Goal: Use online tool/utility: Utilize a website feature to perform a specific function

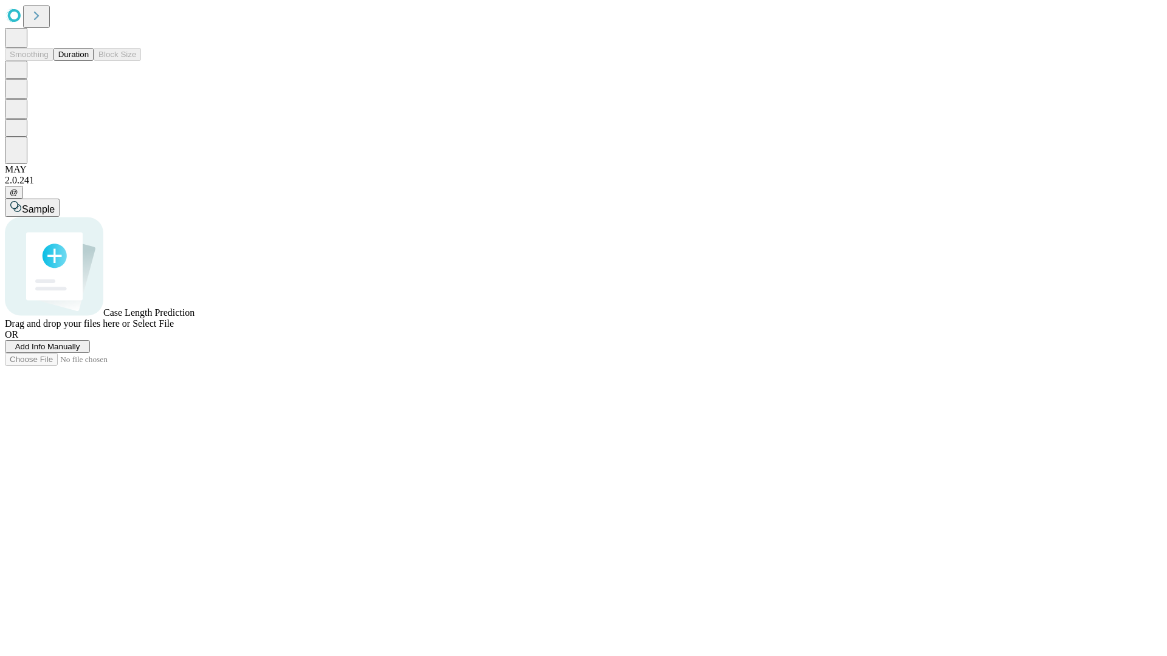
click at [80, 351] on span "Add Info Manually" at bounding box center [47, 346] width 65 height 9
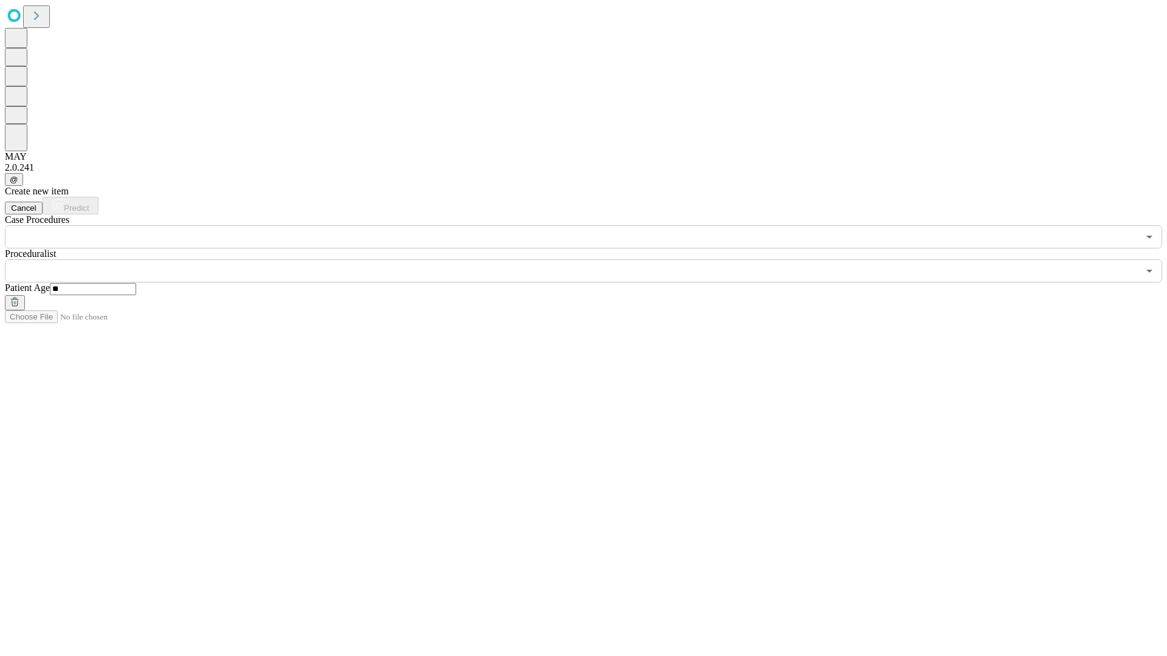
type input "**"
click at [592, 259] on input "text" at bounding box center [571, 270] width 1133 height 23
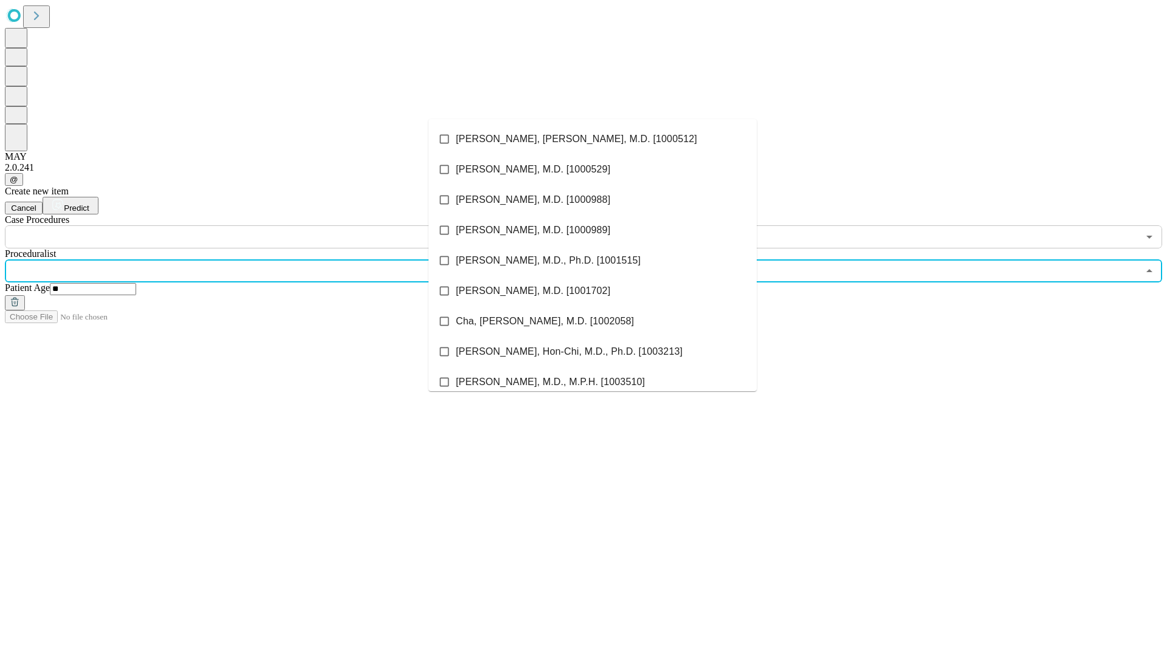
click at [592, 139] on li "[PERSON_NAME], [PERSON_NAME], M.D. [1000512]" at bounding box center [592, 139] width 328 height 30
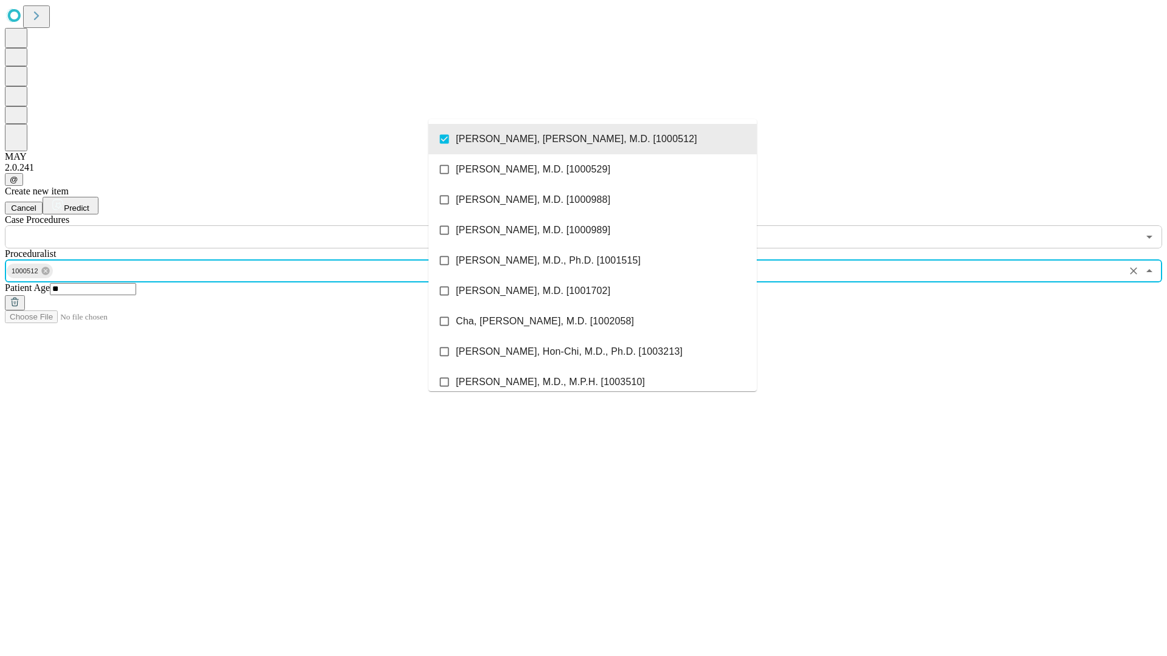
click at [255, 225] on input "text" at bounding box center [571, 236] width 1133 height 23
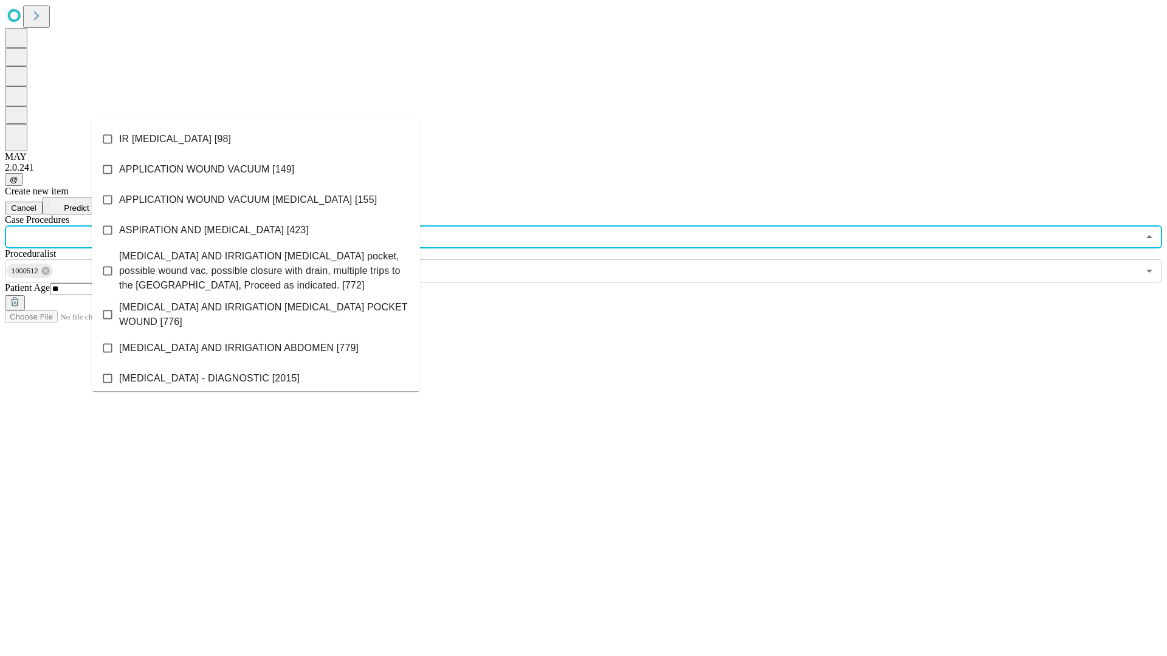
click at [256, 139] on li "IR [MEDICAL_DATA] [98]" at bounding box center [256, 139] width 328 height 30
click at [89, 204] on span "Predict" at bounding box center [76, 208] width 25 height 9
